Goal: Use online tool/utility: Utilize a website feature to perform a specific function

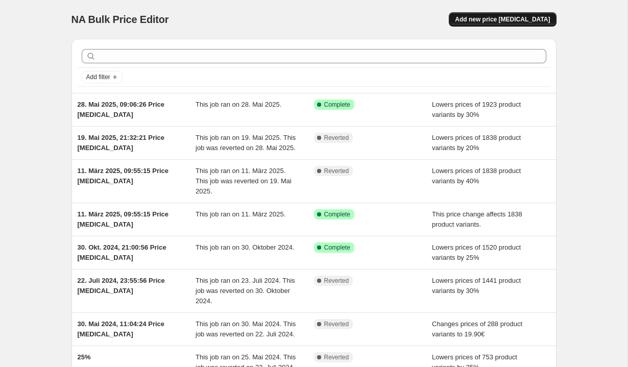
click at [512, 16] on span "Add new price [MEDICAL_DATA]" at bounding box center [502, 19] width 95 height 8
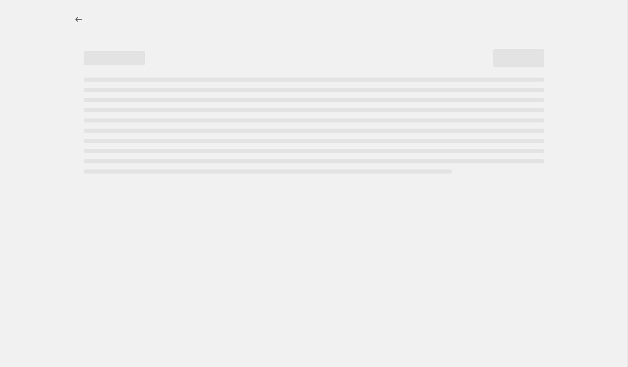
select select "percentage"
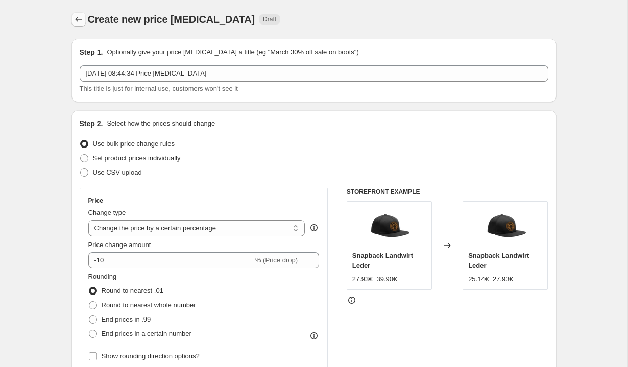
click at [82, 19] on icon "Price change jobs" at bounding box center [78, 19] width 10 height 10
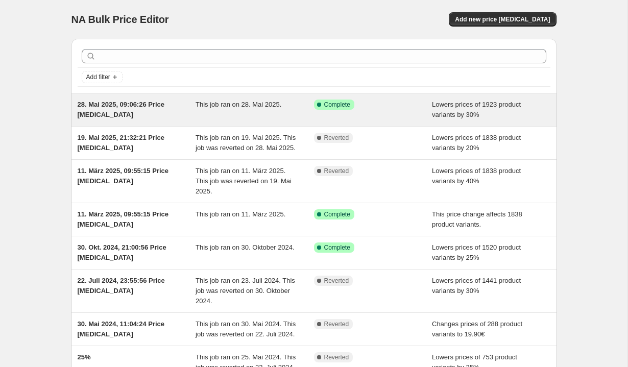
click at [154, 111] on div "28. Mai 2025, 09:06:26 Price change job" at bounding box center [137, 109] width 118 height 20
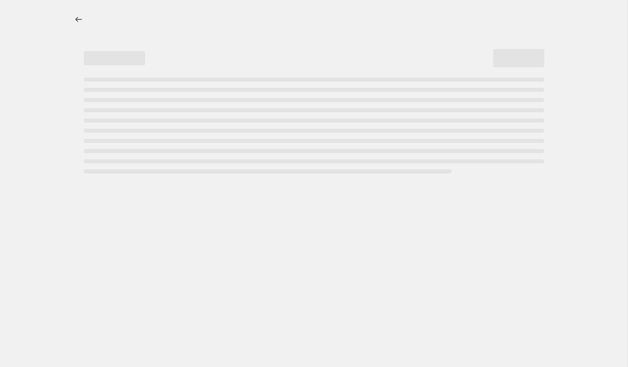
select select "percentage"
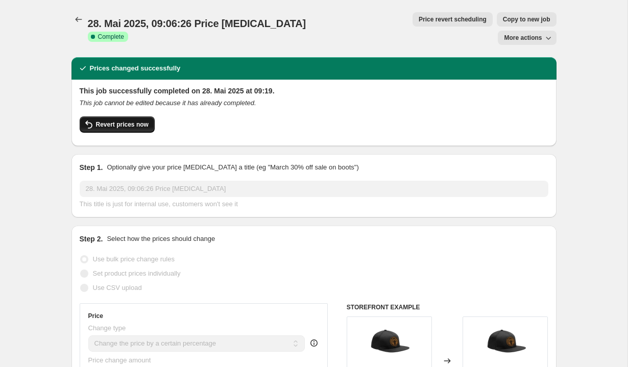
click at [132, 116] on button "Revert prices now" at bounding box center [117, 124] width 75 height 16
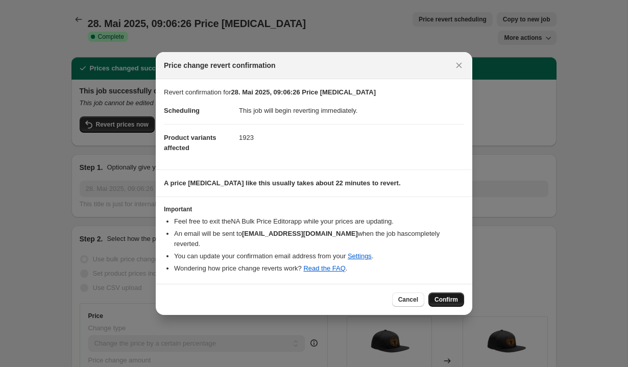
click at [447, 295] on span "Confirm" at bounding box center [445, 299] width 23 height 8
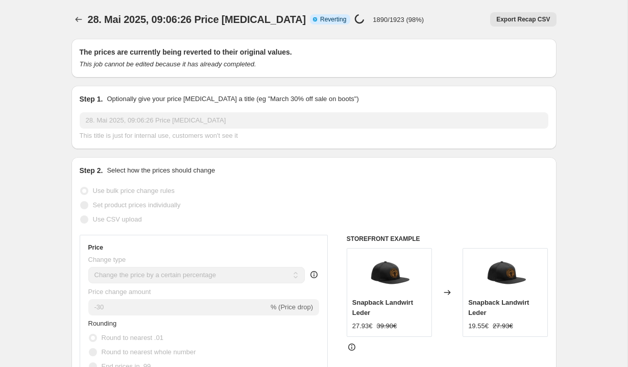
select select "percentage"
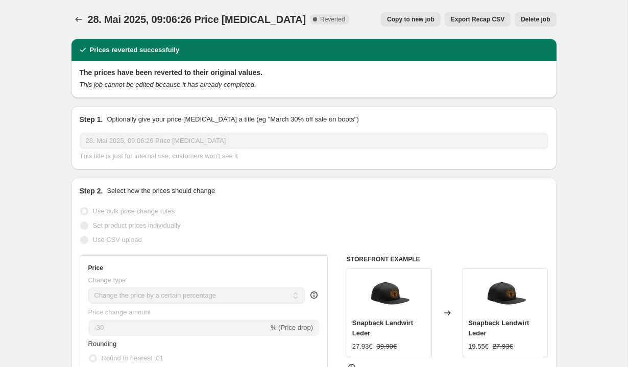
click at [80, 12] on div "28. Mai 2025, 09:06:26 Price change job. This page is ready 28. Mai 2025, 09:06…" at bounding box center [313, 19] width 485 height 39
click at [78, 17] on icon "Price change jobs" at bounding box center [78, 19] width 10 height 10
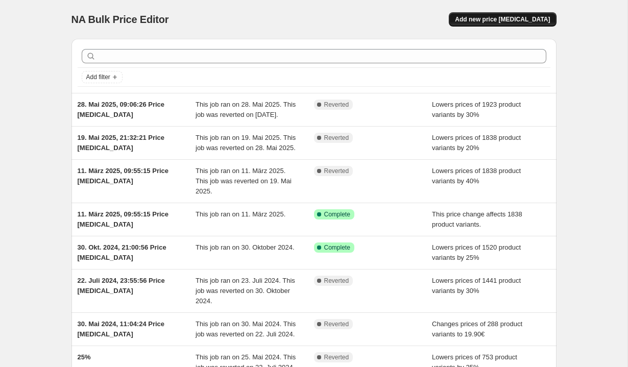
click at [500, 14] on button "Add new price change job" at bounding box center [502, 19] width 107 height 14
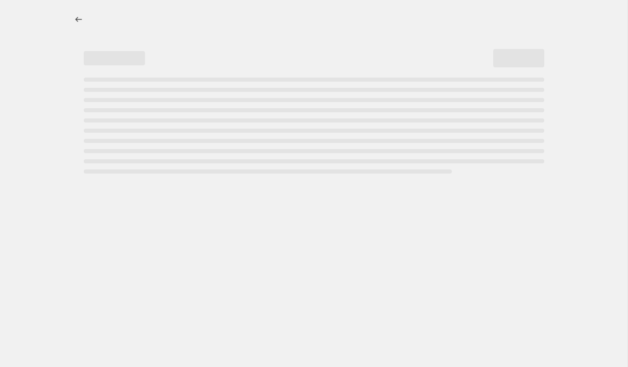
select select "percentage"
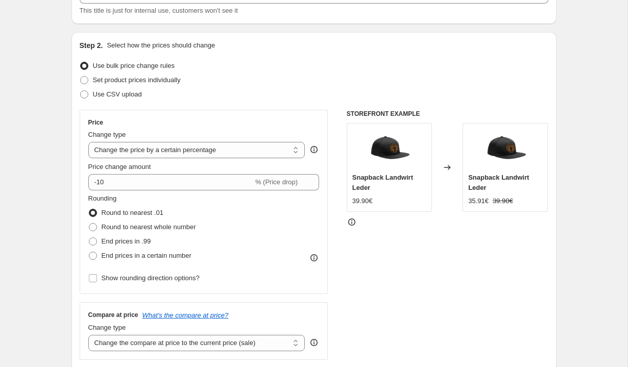
scroll to position [109, 0]
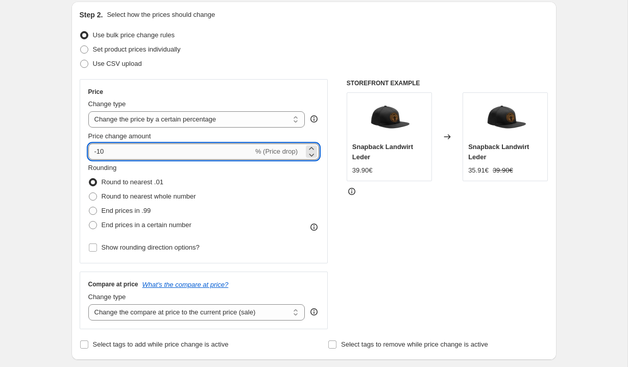
click at [118, 155] on input "-10" at bounding box center [170, 151] width 165 height 16
click at [161, 121] on select "Change the price to a certain amount Change the price by a certain amount Chang…" at bounding box center [196, 119] width 217 height 16
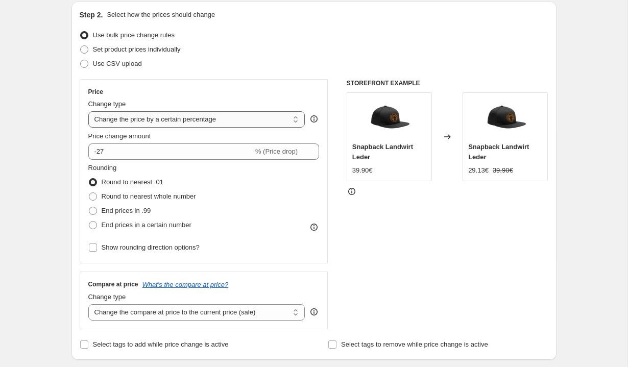
click at [88, 111] on select "Change the price to a certain amount Change the price by a certain amount Chang…" at bounding box center [196, 119] width 217 height 16
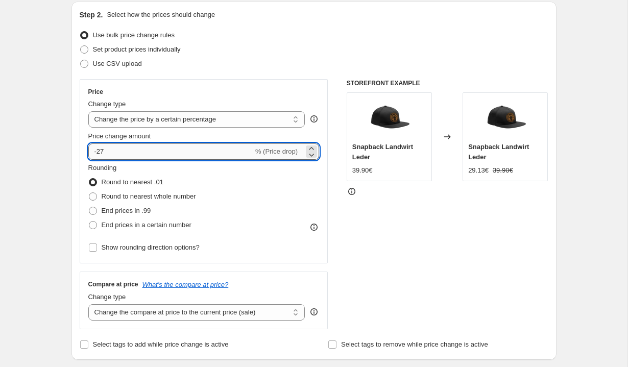
drag, startPoint x: 140, startPoint y: 153, endPoint x: 98, endPoint y: 154, distance: 41.8
click at [98, 154] on input "-27" at bounding box center [170, 151] width 165 height 16
type input "-2"
type input "-20"
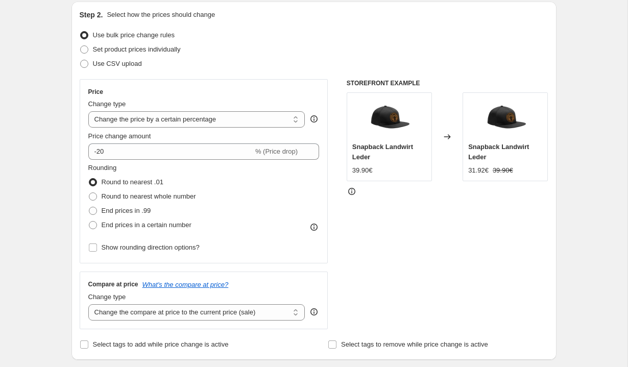
click at [290, 170] on div "Rounding Round to nearest .01 Round to nearest whole number End prices in .99 E…" at bounding box center [203, 197] width 231 height 69
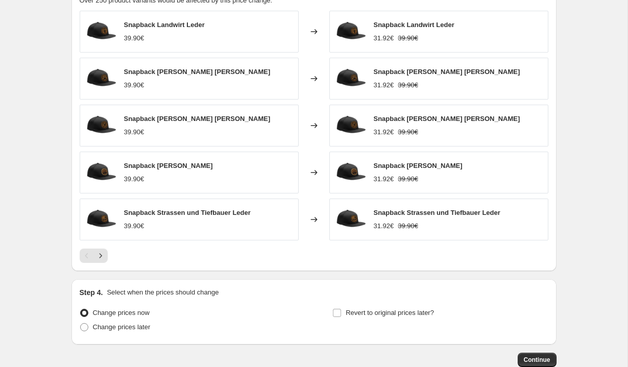
scroll to position [653, 0]
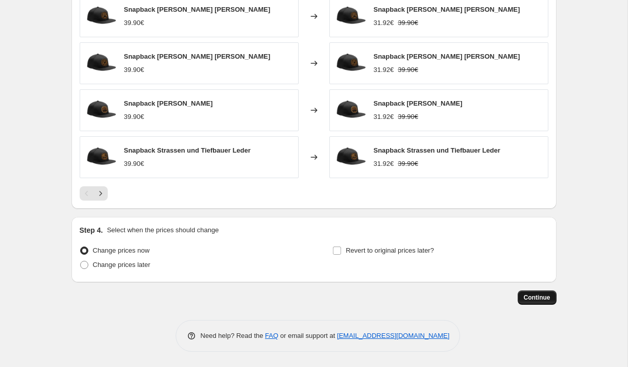
click at [535, 295] on span "Continue" at bounding box center [537, 297] width 27 height 8
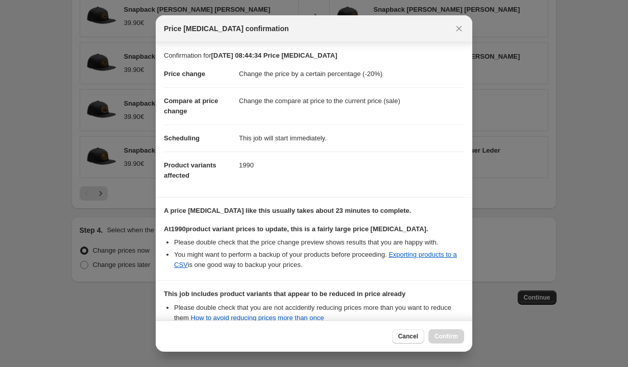
scroll to position [119, 0]
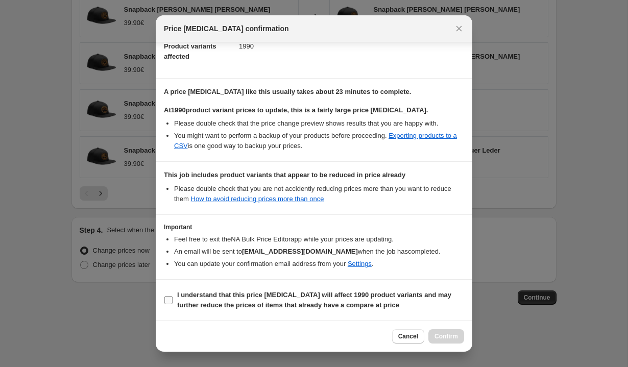
click at [166, 300] on input "I understand that this price change job will affect 1990 product variants and m…" at bounding box center [168, 300] width 8 height 8
checkbox input "true"
click at [451, 335] on span "Confirm" at bounding box center [445, 336] width 23 height 8
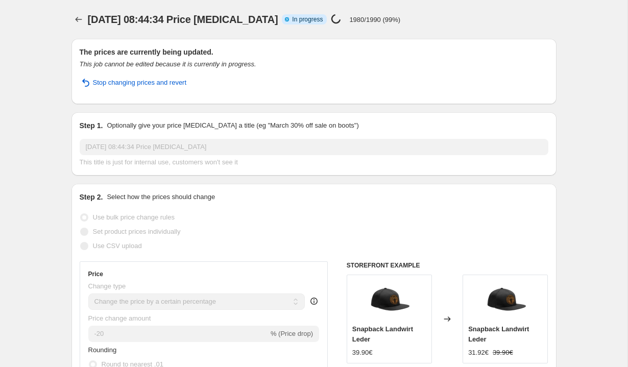
select select "percentage"
